Goal: Check status

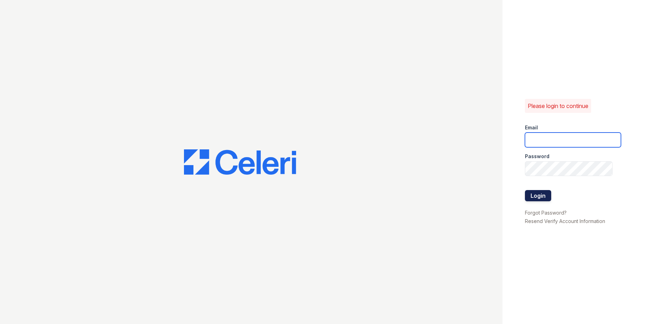
type input "[EMAIL_ADDRESS][DOMAIN_NAME]"
click at [541, 197] on button "Login" at bounding box center [538, 195] width 26 height 11
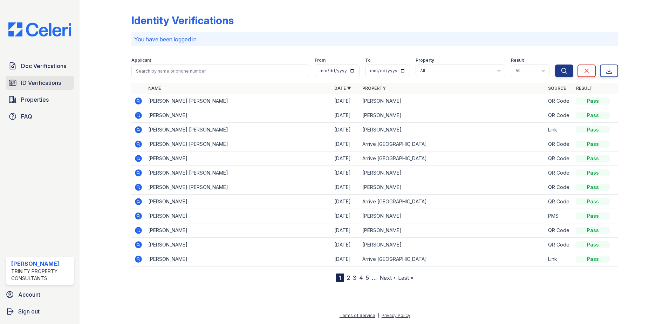
click at [34, 81] on span "ID Verifications" at bounding box center [41, 82] width 40 height 8
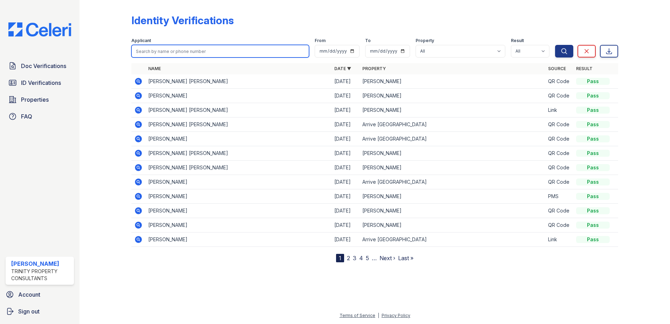
click at [175, 51] on input "search" at bounding box center [220, 51] width 178 height 13
type input "gui"
click at [555, 45] on button "Search" at bounding box center [564, 51] width 18 height 13
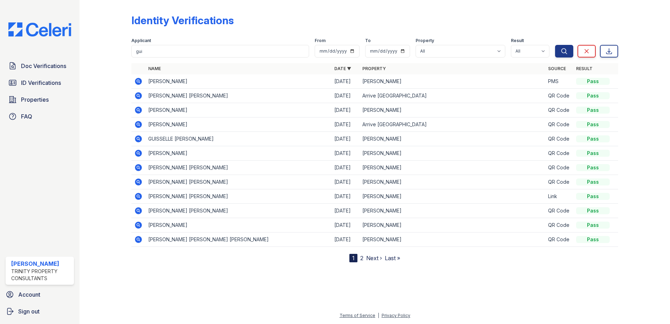
click at [138, 80] on icon at bounding box center [138, 81] width 2 height 2
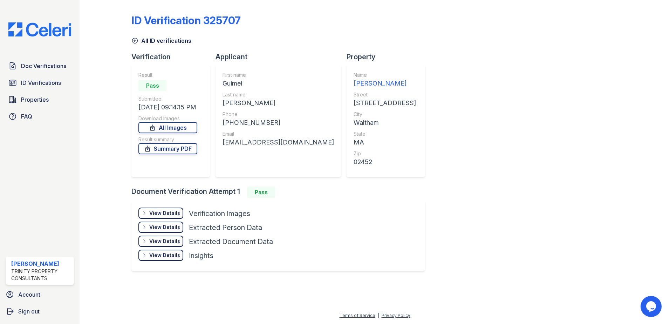
click at [166, 214] on div "View Details" at bounding box center [164, 212] width 31 height 7
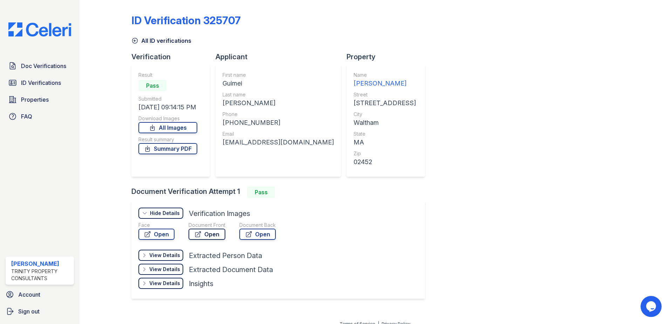
click at [202, 233] on link "Open" at bounding box center [206, 233] width 37 height 11
